Goal: Book appointment/travel/reservation

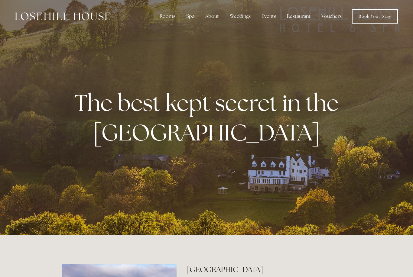
click at [171, 20] on div "Rooms" at bounding box center [167, 16] width 25 height 12
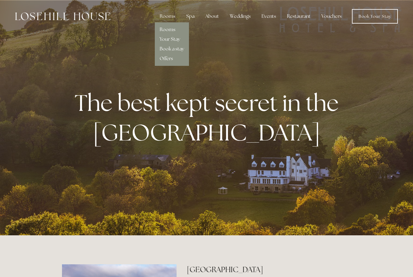
click at [173, 28] on link "Rooms" at bounding box center [168, 29] width 16 height 6
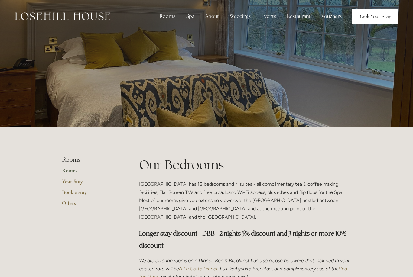
click at [373, 17] on link "Book Your Stay" at bounding box center [375, 16] width 46 height 15
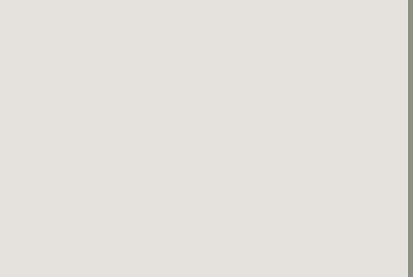
scroll to position [0, 5]
